Goal: Information Seeking & Learning: Learn about a topic

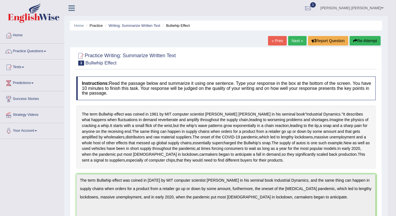
click at [33, 50] on link "Practice Questions" at bounding box center [32, 51] width 64 height 14
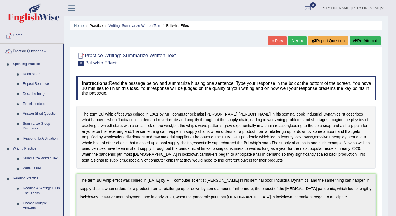
click at [34, 169] on link "Write Essay" at bounding box center [41, 169] width 42 height 10
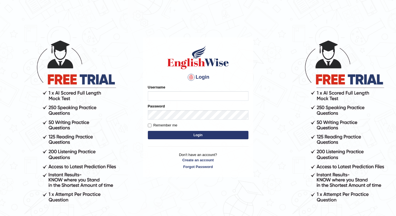
type input "1850277"
click at [210, 134] on button "Login" at bounding box center [198, 135] width 101 height 8
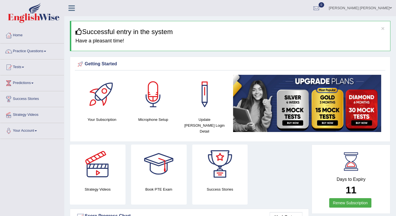
click at [46, 51] on span at bounding box center [45, 51] width 2 height 1
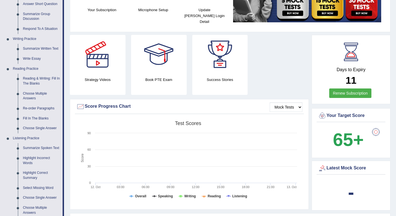
scroll to position [109, 0]
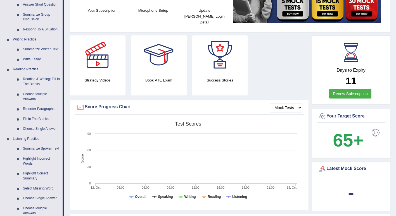
click at [31, 60] on link "Write Essay" at bounding box center [41, 59] width 42 height 10
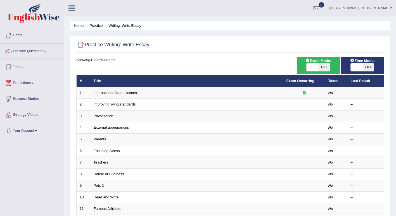
click at [100, 140] on link "Parents" at bounding box center [100, 139] width 13 height 4
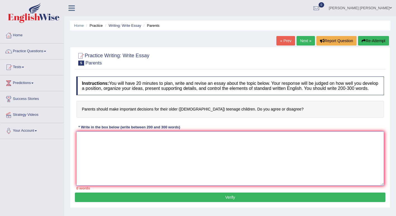
paste textarea "Parents play an essential role in guiding their children’s lives. However, whet…"
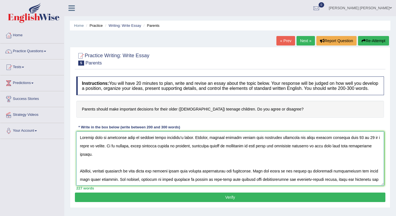
scroll to position [89, 0]
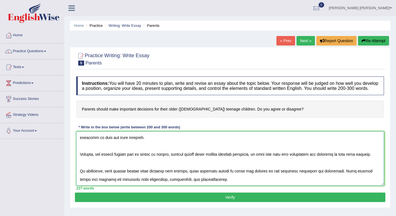
type textarea "Parents play an essential role in guiding their children’s lives. However, whet…"
click at [216, 199] on button "Verify" at bounding box center [230, 198] width 311 height 10
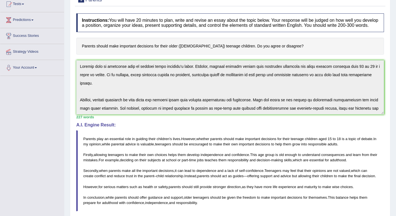
scroll to position [0, 0]
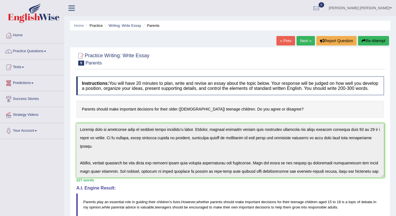
click at [44, 52] on link "Practice Questions" at bounding box center [32, 51] width 64 height 14
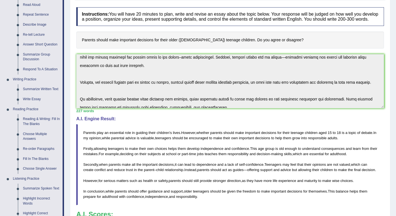
scroll to position [73, 0]
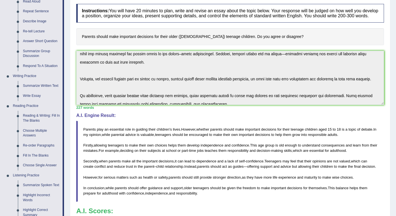
click at [29, 117] on link "Reading & Writing: Fill In The Blanks" at bounding box center [41, 118] width 42 height 15
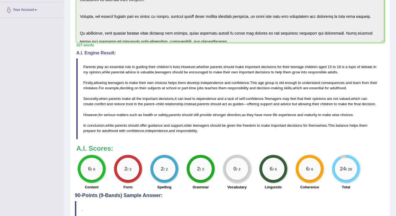
scroll to position [168, 0]
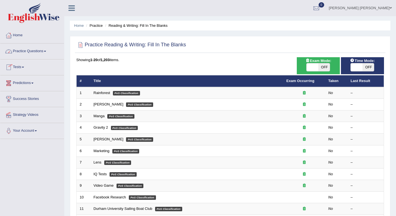
click at [46, 48] on link "Practice Questions" at bounding box center [32, 51] width 64 height 14
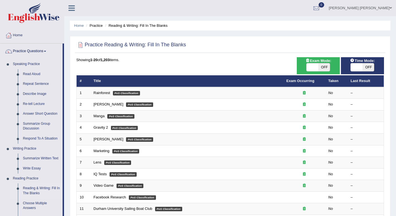
click at [98, 91] on link "Rainforest" at bounding box center [102, 93] width 16 height 4
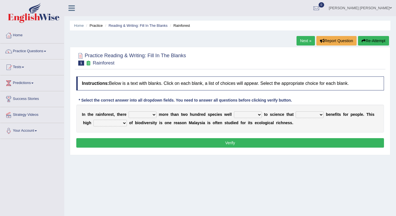
click at [151, 115] on select "have can be has is" at bounding box center [143, 115] width 28 height 7
select select "is"
click at [129, 112] on select "have can be has is" at bounding box center [143, 115] width 28 height 7
click at [252, 114] on select "knowing known knew know" at bounding box center [248, 115] width 28 height 7
select select "known"
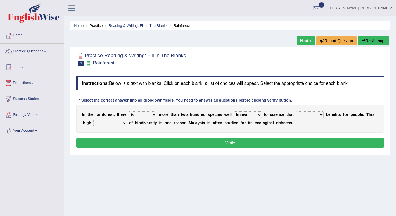
click at [234, 112] on select "knowing known knew know" at bounding box center [248, 115] width 28 height 7
click at [310, 114] on select "contain contained containing contains" at bounding box center [310, 115] width 28 height 7
select select "contained"
click at [296, 112] on select "contain contained containing contains" at bounding box center [310, 115] width 28 height 7
click at [105, 124] on select "condensation conjunction continuity complexity" at bounding box center [110, 123] width 34 height 7
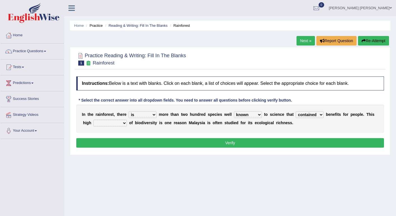
select select "complexity"
click at [93, 120] on select "condensation conjunction continuity complexity" at bounding box center [110, 123] width 34 height 7
click at [137, 146] on button "Verify" at bounding box center [230, 143] width 308 height 10
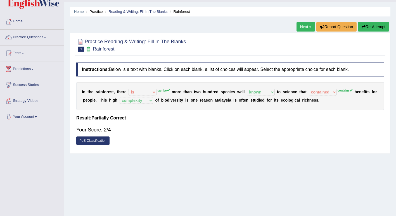
scroll to position [14, 0]
click at [303, 27] on link "Next »" at bounding box center [306, 27] width 18 height 10
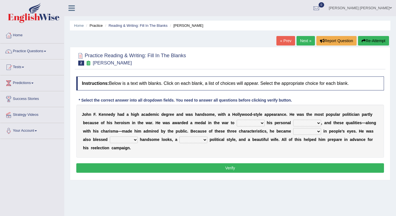
click at [237, 124] on select "prove show evidence upthrow" at bounding box center [251, 123] width 28 height 7
select select "upthrow"
click at [237, 120] on select "prove show evidence upthrow" at bounding box center [251, 123] width 28 height 7
click at [293, 120] on select "passion courage charm liking" at bounding box center [307, 123] width 28 height 7
select select "courage"
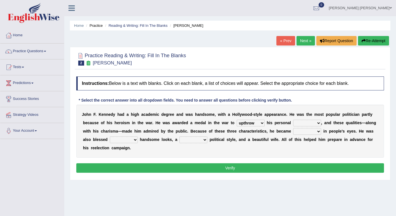
click at [293, 120] on select "passion courage charm liking" at bounding box center [307, 123] width 28 height 7
click at [237, 124] on select "prove show evidence upthrow" at bounding box center [251, 123] width 28 height 7
select select "show"
click at [237, 120] on select "prove show evidence upthrow" at bounding box center [251, 123] width 28 height 7
click at [293, 132] on select "iconic ironic identical impotent" at bounding box center [307, 131] width 28 height 7
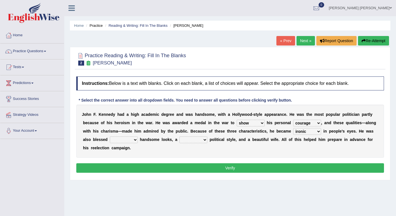
click at [293, 129] on select "iconic ironic identical impotent" at bounding box center [307, 131] width 28 height 7
click at [293, 130] on select "iconic ironic identical impotent" at bounding box center [307, 131] width 28 height 7
select select "impotent"
click at [293, 129] on select "iconic ironic identical impotent" at bounding box center [307, 131] width 28 height 7
click at [138, 137] on select "with in upon to" at bounding box center [124, 140] width 28 height 7
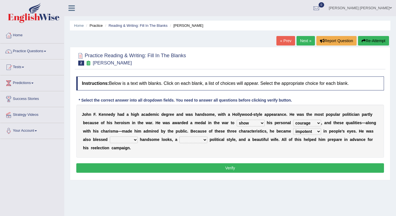
select select "with"
click at [138, 137] on select "with in upon to" at bounding box center [124, 140] width 28 height 7
click at [179, 139] on select "mending mends mended mend" at bounding box center [193, 140] width 28 height 7
select select "mended"
click at [179, 137] on select "mending mends mended mend" at bounding box center [193, 140] width 28 height 7
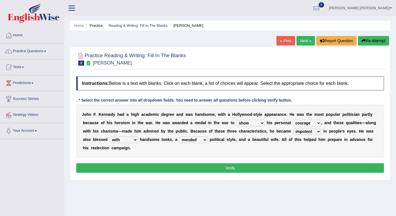
click at [184, 163] on button "Verify" at bounding box center [230, 168] width 308 height 10
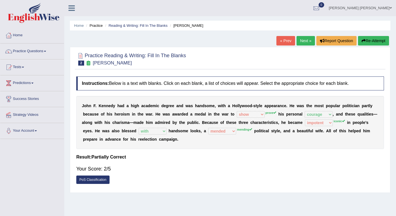
click at [309, 37] on link "Next »" at bounding box center [306, 41] width 18 height 10
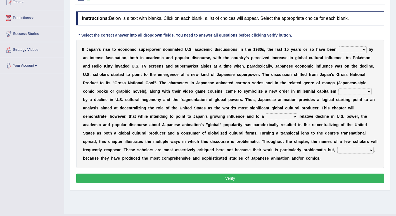
scroll to position [66, 0]
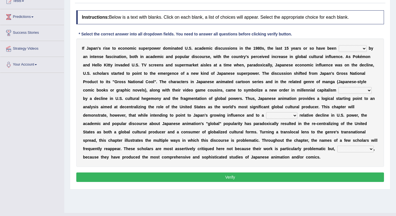
click at [339, 47] on select "marked dedicated made inspired" at bounding box center [353, 48] width 28 height 7
select select "marked"
click at [339, 46] on select "marked dedicated made inspired" at bounding box center [353, 48] width 28 height 7
click at [338, 90] on select "pocessed characterized opposed tangled" at bounding box center [354, 90] width 33 height 7
select select "characterized"
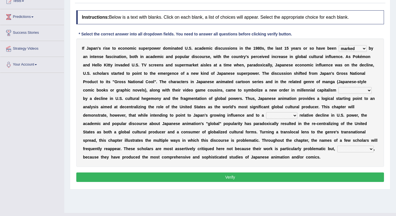
click at [338, 87] on select "pocessed characterized opposed tangled" at bounding box center [354, 90] width 33 height 7
click at [266, 113] on select "concomitant discrete proportional legitimate" at bounding box center [281, 115] width 31 height 7
select select "discrete"
click at [266, 113] on select "concomitant discrete proportional legitimate" at bounding box center [281, 115] width 31 height 7
click at [337, 150] on select "however on the contrary in addition on the whole" at bounding box center [355, 149] width 36 height 7
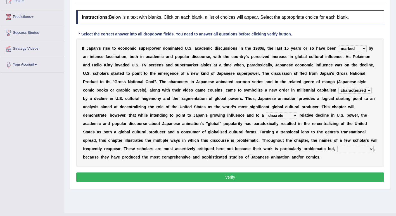
select select "in addition"
click at [337, 146] on select "however on the contrary in addition on the whole" at bounding box center [355, 149] width 36 height 7
click at [136, 173] on button "Verify" at bounding box center [230, 178] width 308 height 10
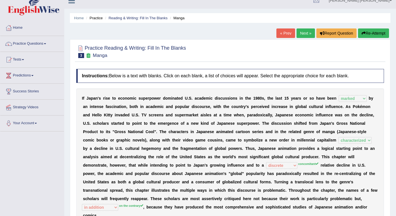
scroll to position [7, 0]
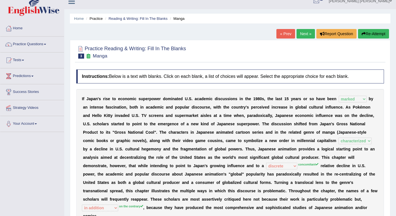
click at [303, 34] on link "Next »" at bounding box center [306, 34] width 18 height 10
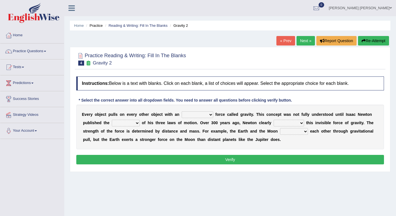
click at [198, 114] on select "invisible unknown unbelievable inconsistent" at bounding box center [198, 115] width 32 height 7
select select "invisible"
click at [182, 112] on select "invisible unknown unbelievable inconsistent" at bounding box center [198, 115] width 32 height 7
click at [112, 123] on select "concept theory method argument" at bounding box center [126, 123] width 28 height 7
select select "theory"
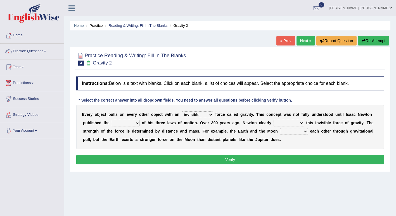
click at [112, 120] on select "concept theory method argument" at bounding box center [126, 123] width 28 height 7
click at [274, 122] on select "explained undermined overturned realized" at bounding box center [289, 123] width 30 height 7
select select "explained"
click at [274, 120] on select "explained undermined overturned realized" at bounding box center [289, 123] width 30 height 7
click at [280, 129] on select "affect spin evade span" at bounding box center [294, 131] width 28 height 7
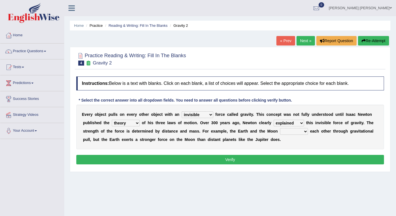
select select "span"
click at [280, 129] on select "affect spin evade span" at bounding box center [294, 131] width 28 height 7
click at [247, 158] on button "Verify" at bounding box center [230, 160] width 308 height 10
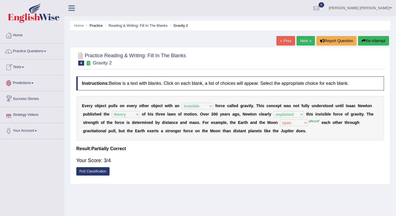
click at [25, 64] on link "Tests" at bounding box center [32, 67] width 64 height 14
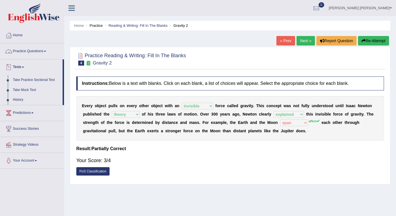
click at [43, 54] on link "Practice Questions" at bounding box center [32, 51] width 64 height 14
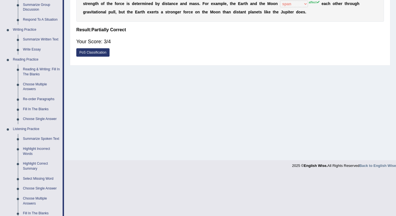
scroll to position [119, 0]
click at [32, 88] on link "Choose Multiple Answers" at bounding box center [41, 87] width 42 height 15
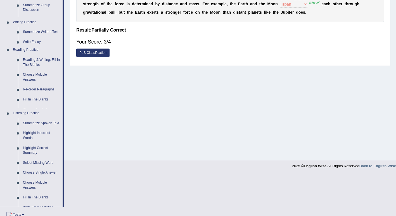
scroll to position [77, 0]
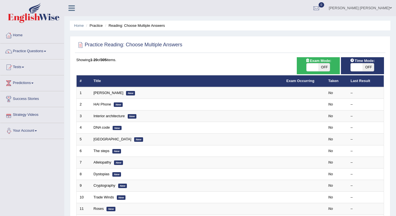
click at [100, 92] on link "[PERSON_NAME]" at bounding box center [109, 93] width 30 height 4
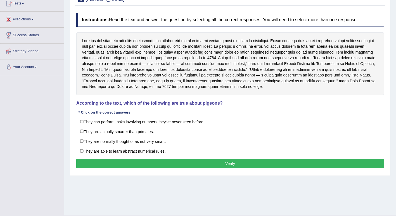
scroll to position [64, 0]
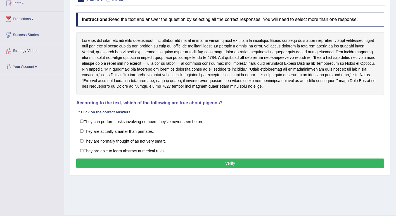
click at [84, 123] on label "They can perform tasks involving numbers they've never seen before." at bounding box center [230, 122] width 308 height 10
checkbox input "true"
click at [83, 129] on label "They are actually smarter than primates." at bounding box center [230, 131] width 308 height 10
checkbox input "true"
click at [83, 137] on label "They are normally thought of as not very smart." at bounding box center [230, 141] width 308 height 10
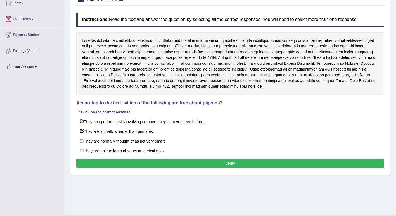
checkbox input "true"
click at [84, 147] on label "They are able to learn abstract numerical rules." at bounding box center [230, 151] width 308 height 10
checkbox input "true"
click at [97, 159] on button "Verify" at bounding box center [230, 164] width 308 height 10
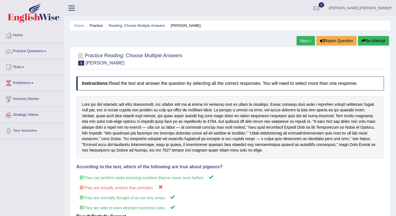
scroll to position [0, 0]
click at [305, 38] on link "Next »" at bounding box center [306, 41] width 18 height 10
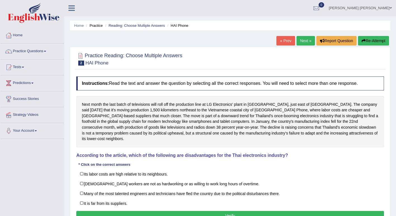
click at [79, 189] on label "Many of the most talented engineers and technicians have fled the country due t…" at bounding box center [230, 194] width 308 height 10
checkbox input "true"
click at [82, 179] on label "[DEMOGRAPHIC_DATA] workers are not as hardworking or as willing to work long ho…" at bounding box center [230, 184] width 308 height 10
checkbox input "true"
click at [82, 170] on label "Its labor costs are high relative to its neighbours." at bounding box center [230, 174] width 308 height 10
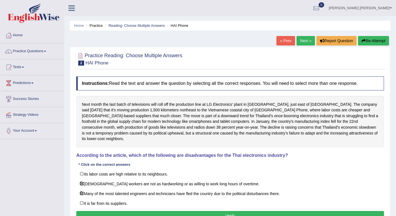
checkbox input "true"
drag, startPoint x: 79, startPoint y: 188, endPoint x: -1, endPoint y: 231, distance: 90.9
click at [0, 216] on html "Toggle navigation Home Practice Questions Speaking Practice Read Aloud Repeat S…" at bounding box center [198, 108] width 396 height 216
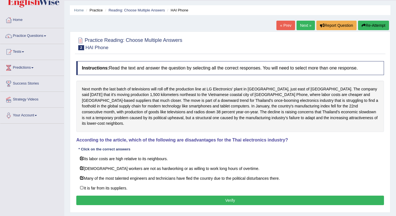
scroll to position [12, 0]
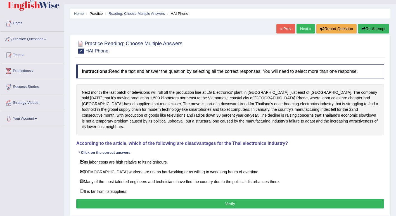
click at [85, 190] on label "It is far from its suppliers." at bounding box center [230, 191] width 308 height 10
checkbox input "true"
click at [238, 200] on button "Verify" at bounding box center [230, 204] width 308 height 10
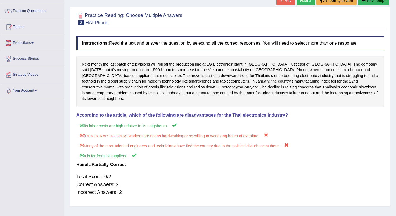
scroll to position [0, 0]
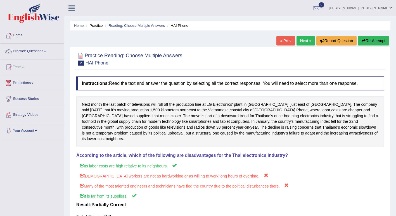
click at [304, 40] on link "Next »" at bounding box center [306, 41] width 18 height 10
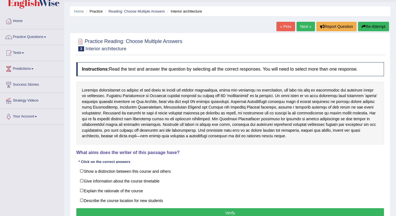
scroll to position [15, 0]
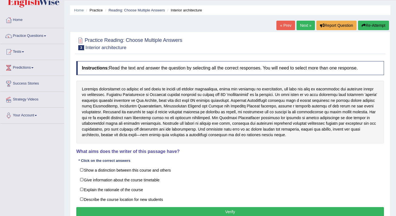
click at [85, 170] on label "Show a distinction between this course and others" at bounding box center [230, 170] width 308 height 10
checkbox input "true"
click at [82, 189] on label "Explain the rationale of the course" at bounding box center [230, 190] width 308 height 10
checkbox input "true"
click at [82, 200] on label "Describe the course location for new students" at bounding box center [230, 200] width 308 height 10
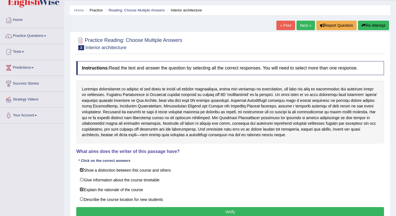
checkbox input "true"
click at [110, 209] on button "Verify" at bounding box center [230, 212] width 308 height 10
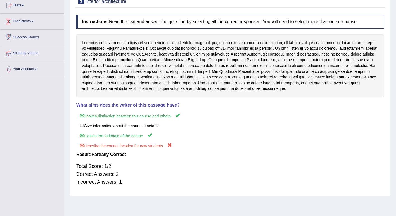
scroll to position [70, 0]
